Goal: Information Seeking & Learning: Learn about a topic

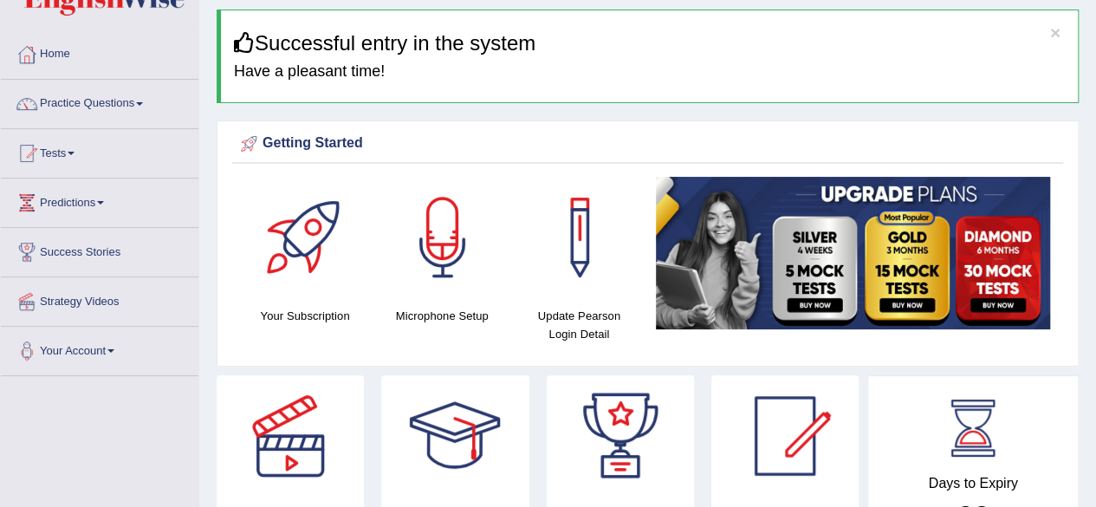
scroll to position [40, 0]
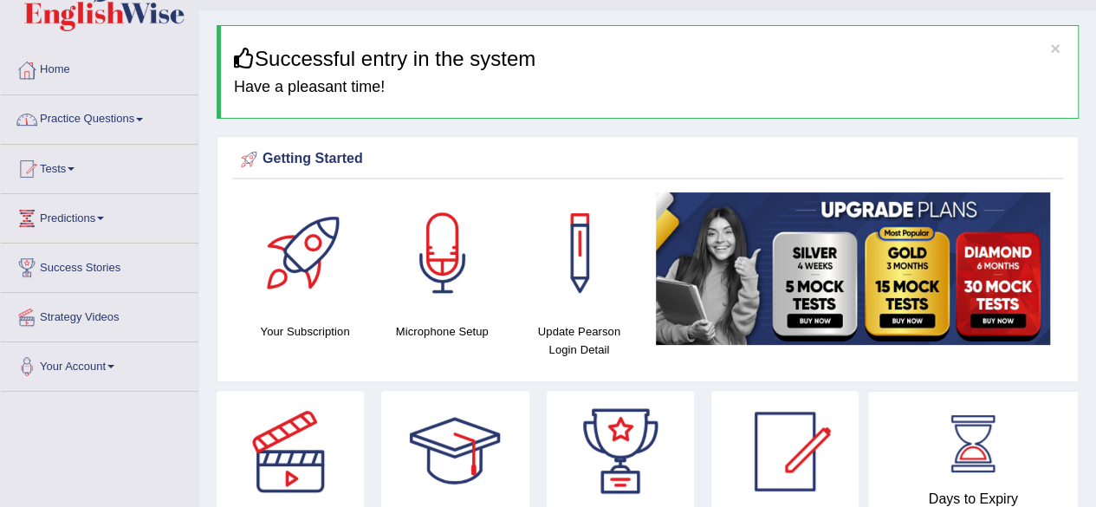
click at [149, 115] on link "Practice Questions" at bounding box center [100, 116] width 198 height 43
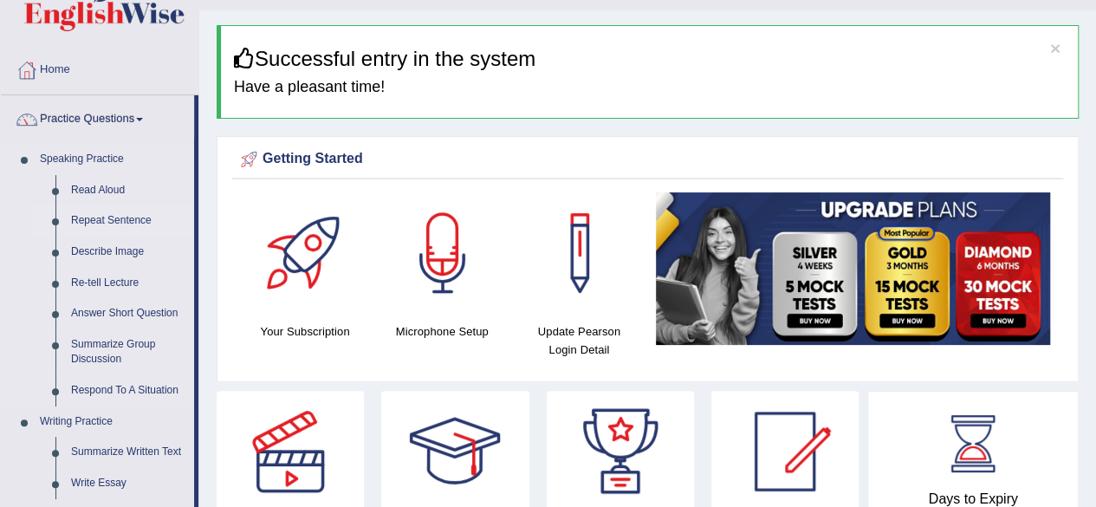
click at [132, 217] on link "Repeat Sentence" at bounding box center [128, 220] width 131 height 31
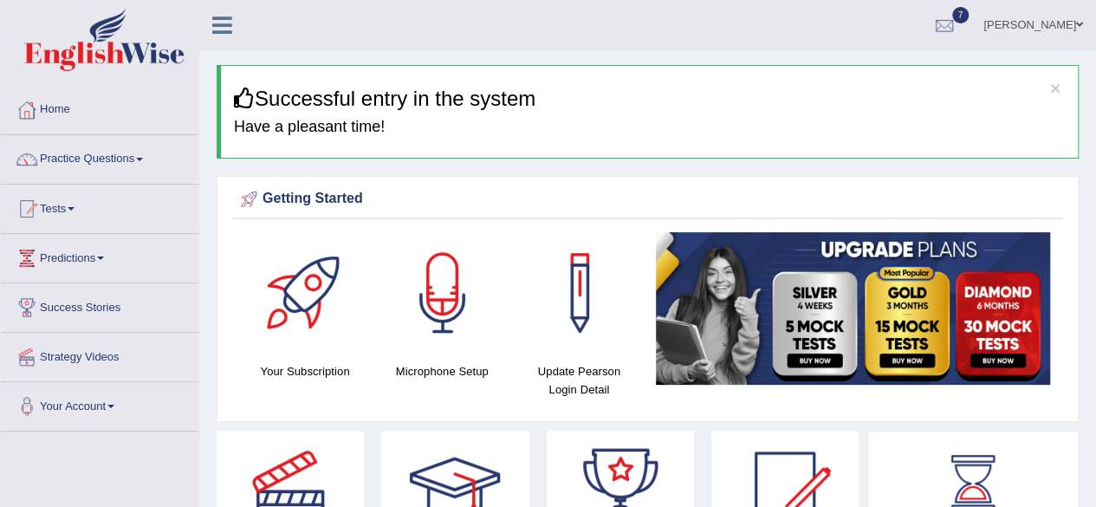
click at [141, 157] on link "Practice Questions" at bounding box center [100, 156] width 198 height 43
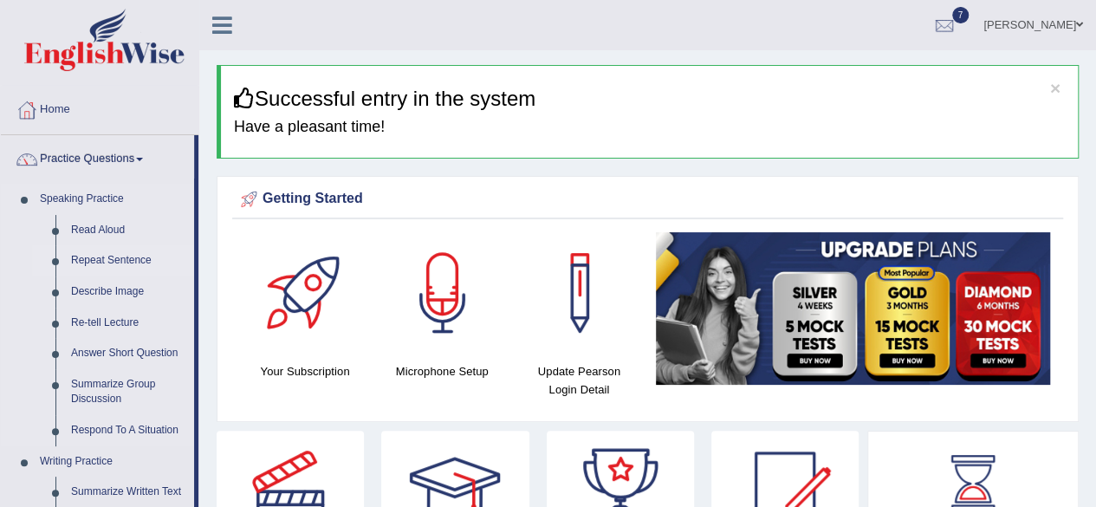
click at [129, 257] on link "Repeat Sentence" at bounding box center [128, 260] width 131 height 31
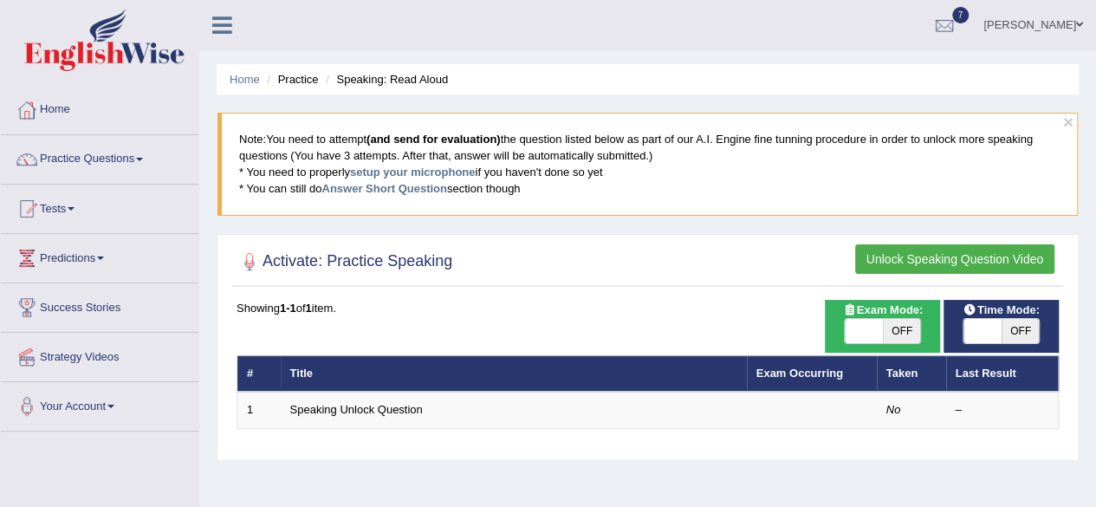
click at [143, 158] on span at bounding box center [139, 159] width 7 height 3
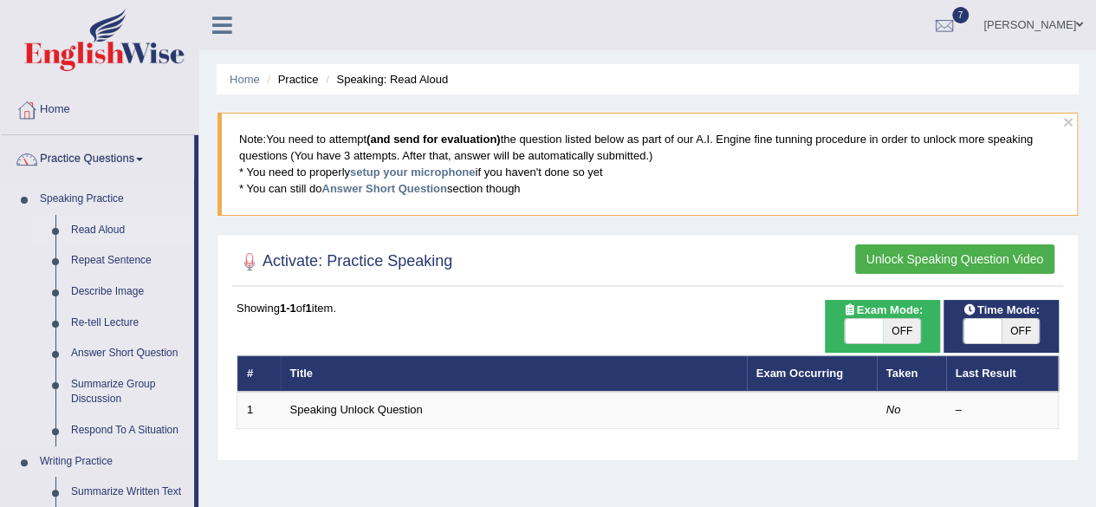
click at [116, 224] on link "Read Aloud" at bounding box center [128, 230] width 131 height 31
